Goal: Task Accomplishment & Management: Use online tool/utility

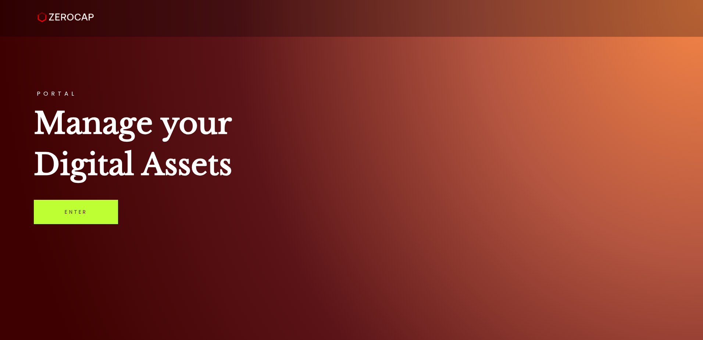
click at [79, 218] on link "Enter" at bounding box center [76, 212] width 84 height 24
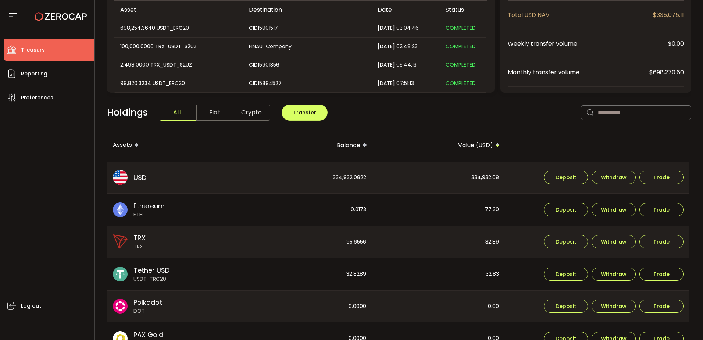
scroll to position [110, 0]
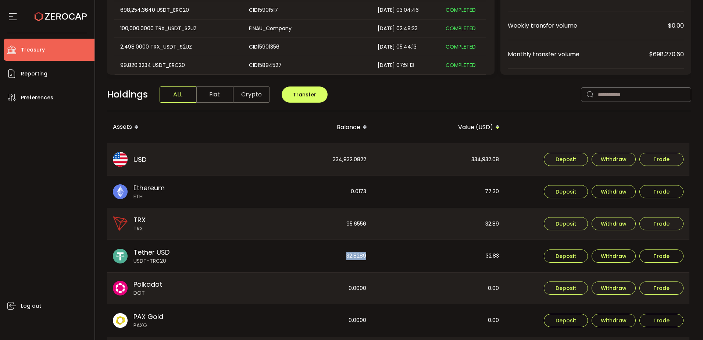
drag, startPoint x: 346, startPoint y: 256, endPoint x: 371, endPoint y: 256, distance: 25.0
click at [371, 256] on div "32.8289" at bounding box center [306, 256] width 132 height 32
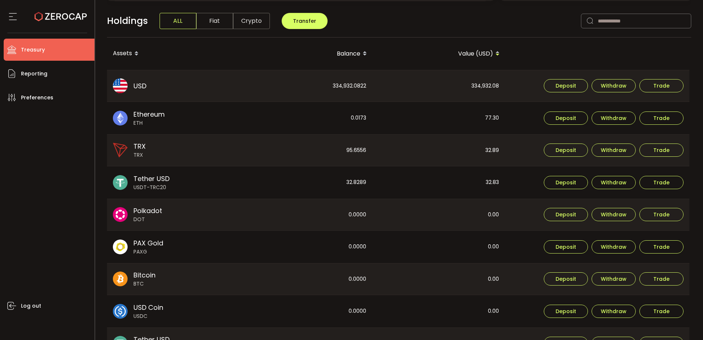
scroll to position [147, 0]
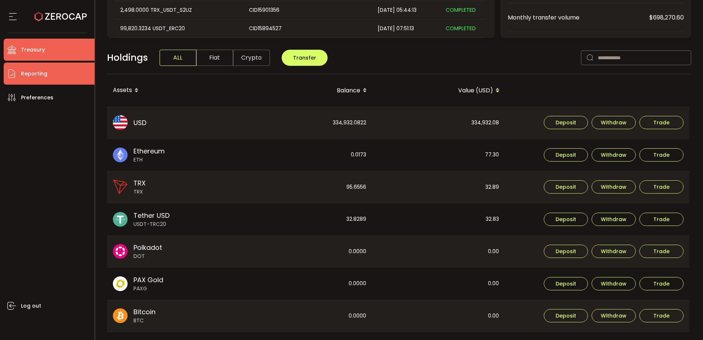
click at [81, 75] on li "Reporting" at bounding box center [49, 73] width 91 height 22
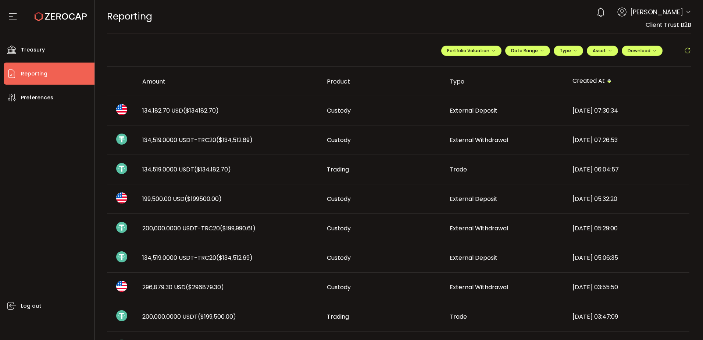
click at [163, 199] on span "199,500.00 USD ($199500.00)" at bounding box center [181, 198] width 79 height 8
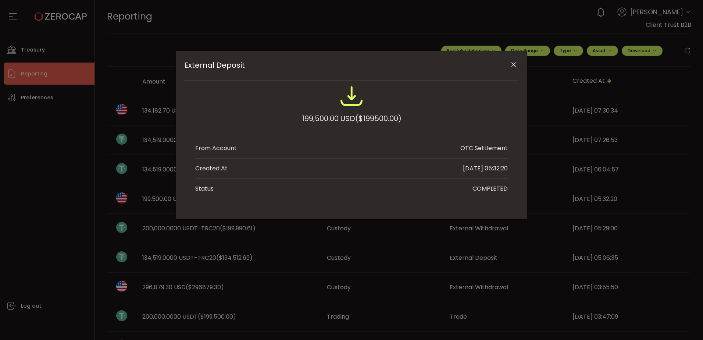
click at [163, 199] on div "External Deposit 199,500.00 USD ($199500.00) From Account OTC Settlement Create…" at bounding box center [351, 170] width 703 height 340
click at [514, 63] on icon "Close" at bounding box center [513, 64] width 7 height 7
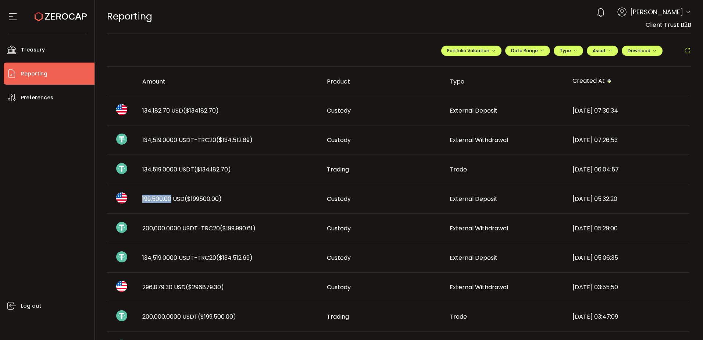
drag, startPoint x: 140, startPoint y: 199, endPoint x: 172, endPoint y: 199, distance: 31.6
click at [172, 199] on div "199,500.00 USD ($199500.00)" at bounding box center [228, 198] width 185 height 8
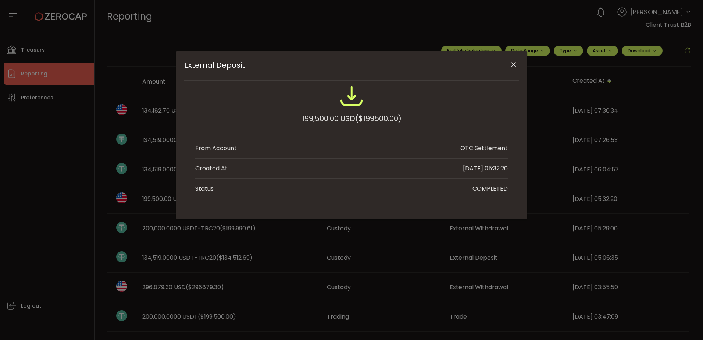
drag, startPoint x: 172, startPoint y: 199, endPoint x: 517, endPoint y: 64, distance: 369.9
click at [517, 64] on icon "Close" at bounding box center [513, 64] width 7 height 7
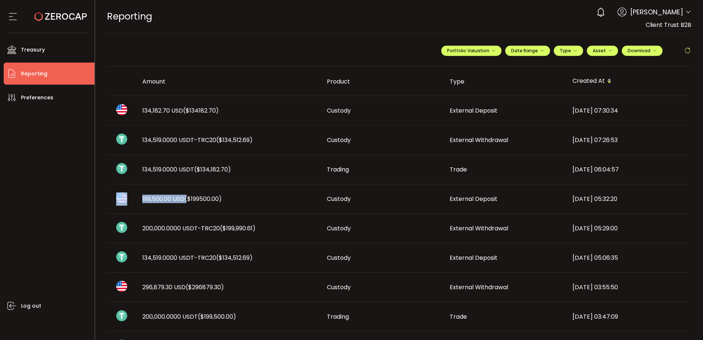
drag, startPoint x: 131, startPoint y: 199, endPoint x: 188, endPoint y: 202, distance: 57.4
click at [188, 202] on tr "199,500.00 USD ($199500.00) Custody External Deposit 2025-08-28 05:32:20" at bounding box center [398, 198] width 582 height 29
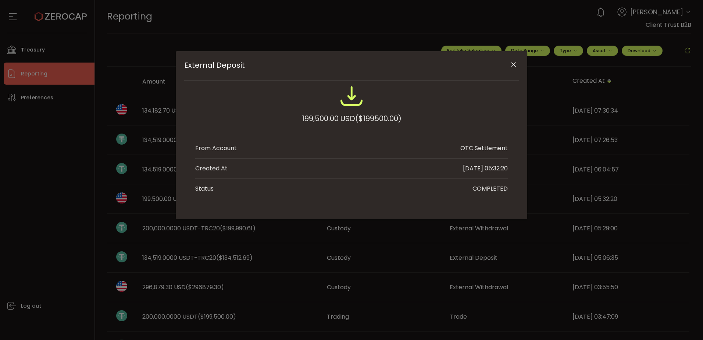
click at [196, 202] on div "External Deposit 199,500.00 USD ($199500.00) From Account OTC Settlement Create…" at bounding box center [351, 135] width 351 height 168
drag, startPoint x: 310, startPoint y: 117, endPoint x: 279, endPoint y: 118, distance: 30.5
click at [279, 118] on div "199,500.00 USD ($199500.00)" at bounding box center [351, 108] width 312 height 48
copy div "199,500.00"
click at [512, 66] on icon "Close" at bounding box center [513, 64] width 7 height 7
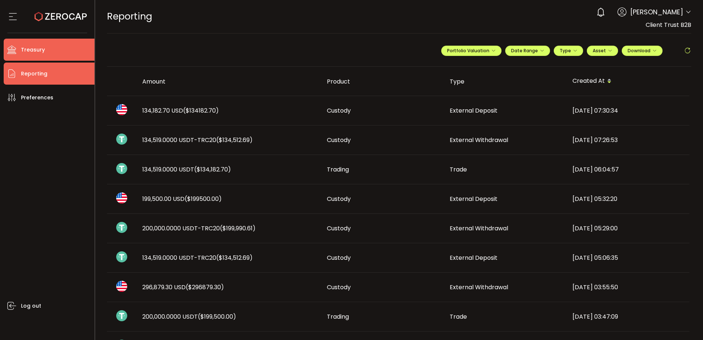
click at [81, 57] on li "Treasury" at bounding box center [49, 50] width 91 height 22
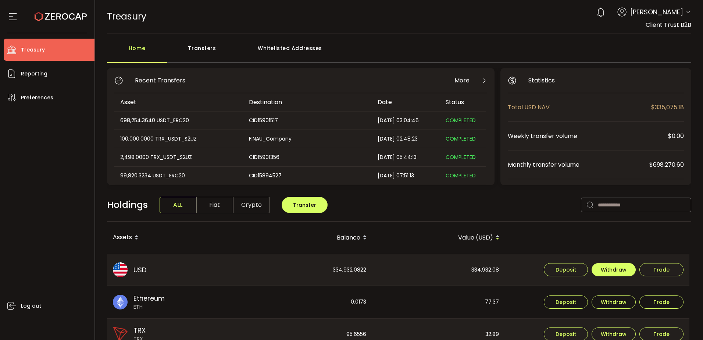
click at [612, 270] on span "Withdraw" at bounding box center [614, 269] width 26 height 5
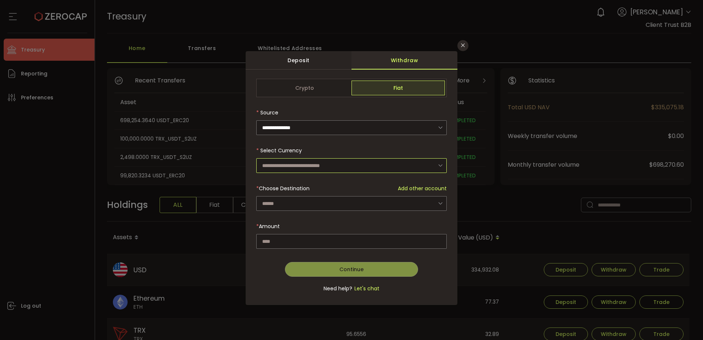
click at [291, 164] on input "dialog" at bounding box center [351, 165] width 190 height 15
click at [301, 187] on span "US Dollar (USD)" at bounding box center [283, 184] width 39 height 7
type input "**********"
click at [293, 199] on div "dialog" at bounding box center [351, 190] width 190 height 222
click at [293, 203] on input "dialog" at bounding box center [351, 203] width 190 height 15
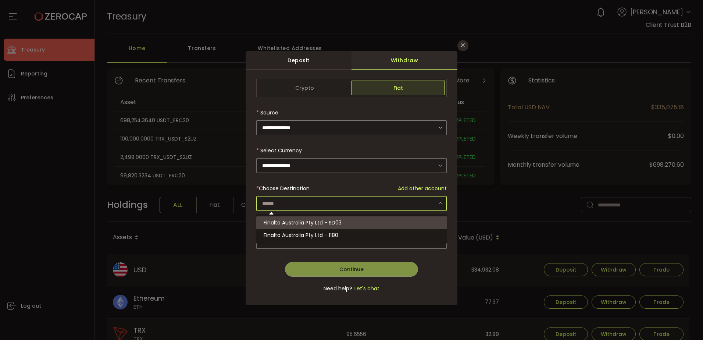
click at [311, 222] on span "Finalto Australia Pty Ltd - SD03" at bounding box center [303, 222] width 78 height 7
type input "**********"
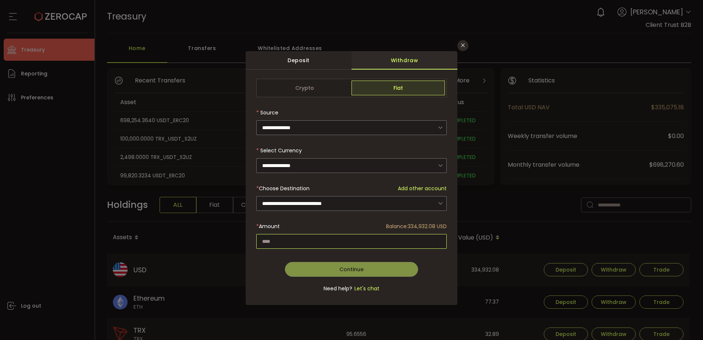
click at [300, 240] on input "dialog" at bounding box center [351, 241] width 190 height 15
paste input "*********"
type input "*********"
click at [361, 267] on span "Continue" at bounding box center [351, 268] width 24 height 7
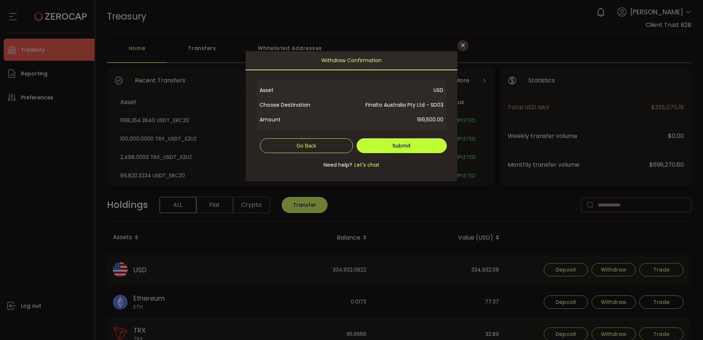
click at [390, 143] on button "Submit" at bounding box center [402, 145] width 90 height 15
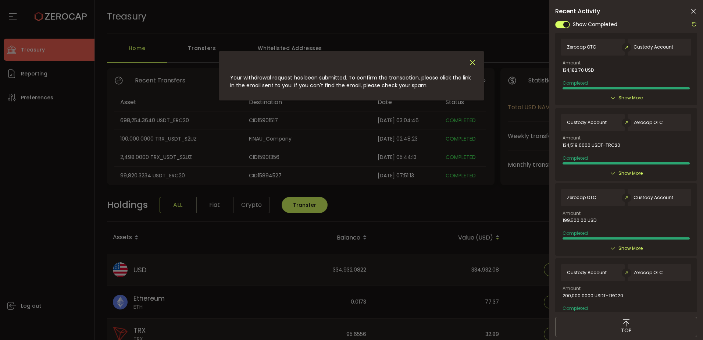
click at [473, 63] on icon "Close" at bounding box center [472, 62] width 8 height 8
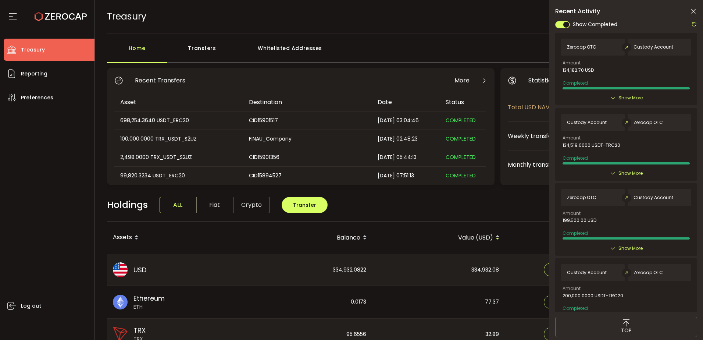
click at [153, 273] on div "USD USD" at bounding box center [173, 270] width 132 height 32
click at [48, 76] on li "Reporting" at bounding box center [49, 73] width 91 height 22
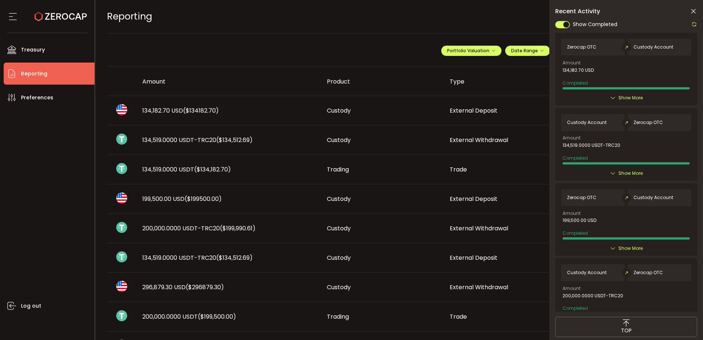
click at [158, 114] on span "134,182.70 USD ($134182.70)" at bounding box center [180, 110] width 76 height 8
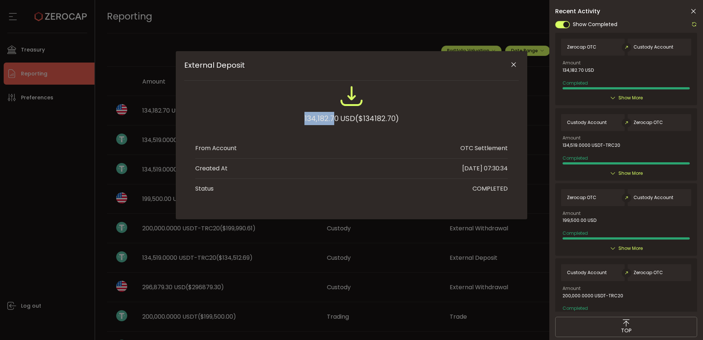
drag, startPoint x: 335, startPoint y: 118, endPoint x: 304, endPoint y: 115, distance: 31.4
click at [299, 115] on div "134,182.70 USD ($134182.70)" at bounding box center [351, 108] width 312 height 48
click at [304, 115] on div "134,182.70 USD ($134182.70)" at bounding box center [351, 118] width 94 height 13
drag, startPoint x: 339, startPoint y: 118, endPoint x: 283, endPoint y: 115, distance: 55.6
click at [283, 115] on div "134,182.70 USD ($134182.70)" at bounding box center [351, 108] width 312 height 48
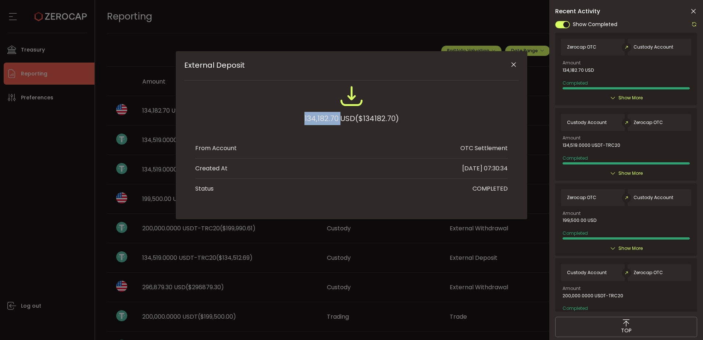
copy div "134,182.70"
click at [511, 64] on icon "Close" at bounding box center [513, 64] width 7 height 7
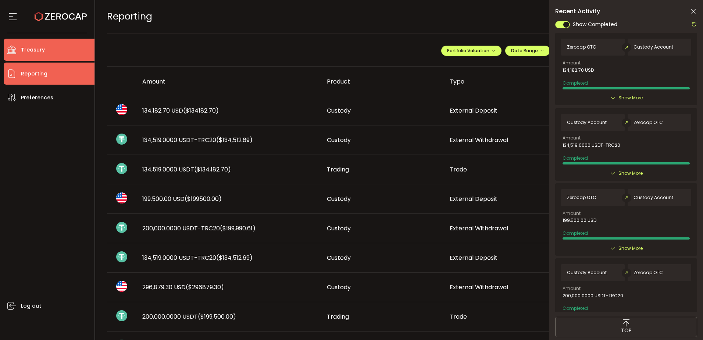
click at [78, 53] on li "Treasury" at bounding box center [49, 50] width 91 height 22
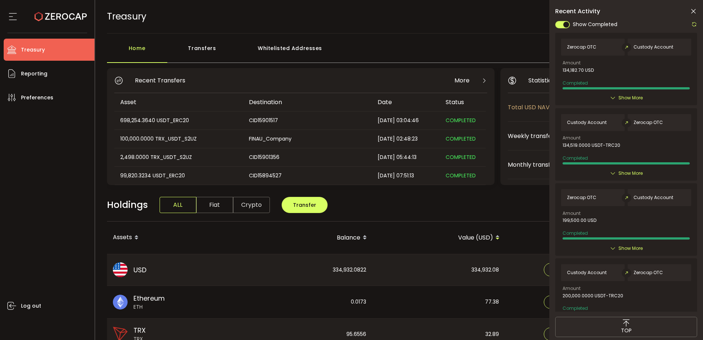
click at [693, 8] on icon at bounding box center [693, 11] width 7 height 7
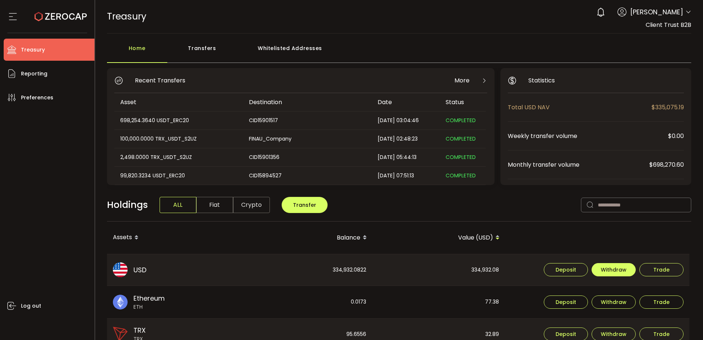
click at [608, 267] on span "Withdraw" at bounding box center [614, 269] width 26 height 5
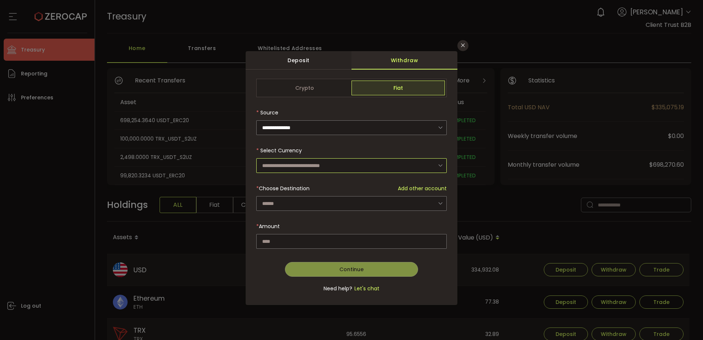
click at [287, 164] on input "dialog" at bounding box center [351, 165] width 190 height 15
click at [305, 183] on li "US Dollar (USD)" at bounding box center [352, 185] width 193 height 12
type input "**********"
click at [295, 207] on div "dialog" at bounding box center [351, 190] width 190 height 222
drag, startPoint x: 297, startPoint y: 205, endPoint x: 300, endPoint y: 208, distance: 4.0
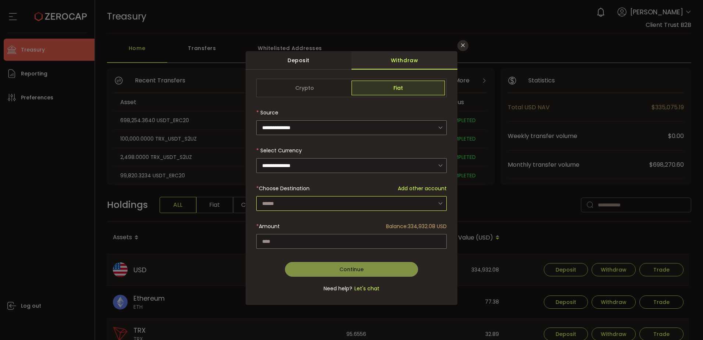
click at [298, 205] on input "dialog" at bounding box center [351, 203] width 190 height 15
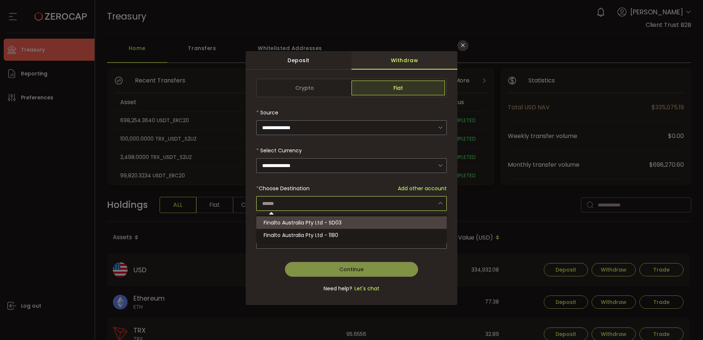
click at [314, 226] on li "Finalto Australia Pty Ltd - SD03" at bounding box center [352, 222] width 193 height 12
type input "**********"
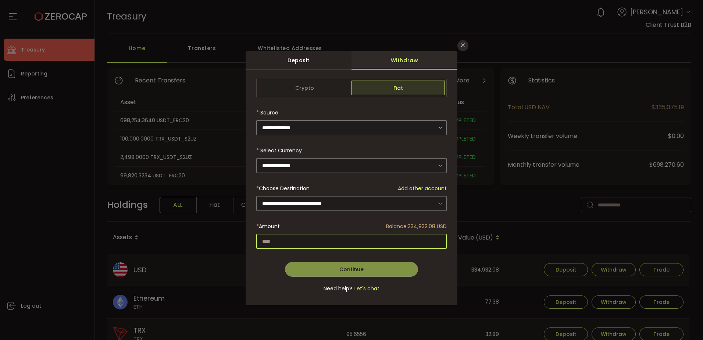
click at [317, 246] on input "dialog" at bounding box center [351, 241] width 190 height 15
paste input "*********"
type input "*********"
click at [351, 271] on span "Continue" at bounding box center [351, 268] width 24 height 7
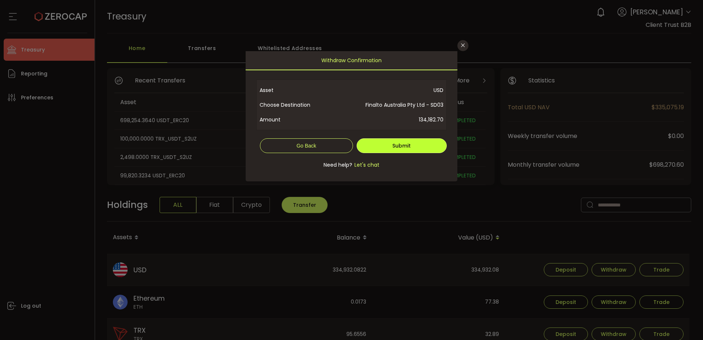
click at [399, 143] on span "Submit" at bounding box center [401, 145] width 18 height 7
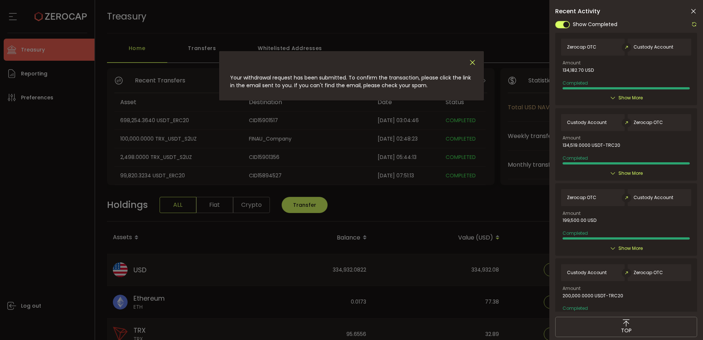
click at [473, 62] on icon "Close" at bounding box center [472, 62] width 8 height 8
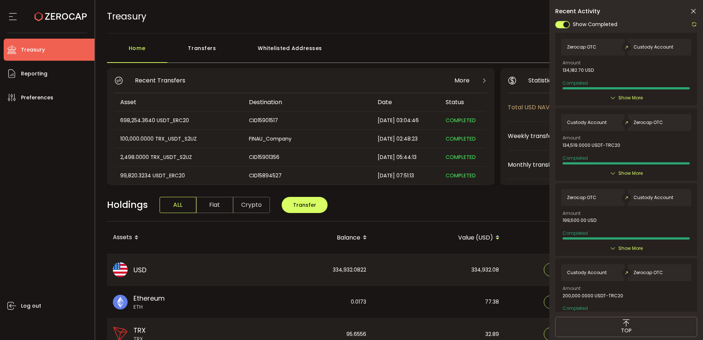
click at [695, 10] on icon at bounding box center [693, 11] width 7 height 7
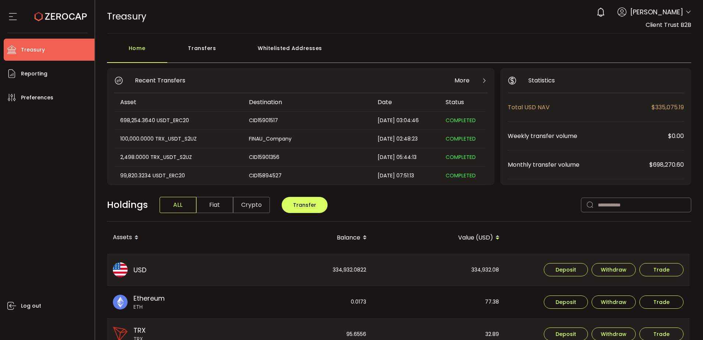
click at [456, 208] on div "Holdings ALL Fiat Crypto Transfer" at bounding box center [399, 208] width 585 height 25
